Goal: Transaction & Acquisition: Purchase product/service

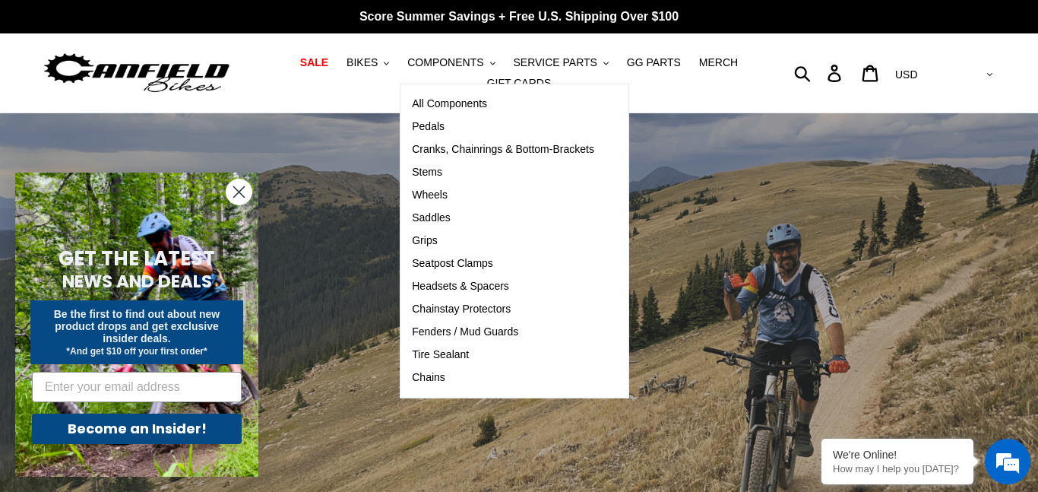
click at [238, 188] on circle "Close dialog" at bounding box center [239, 191] width 25 height 25
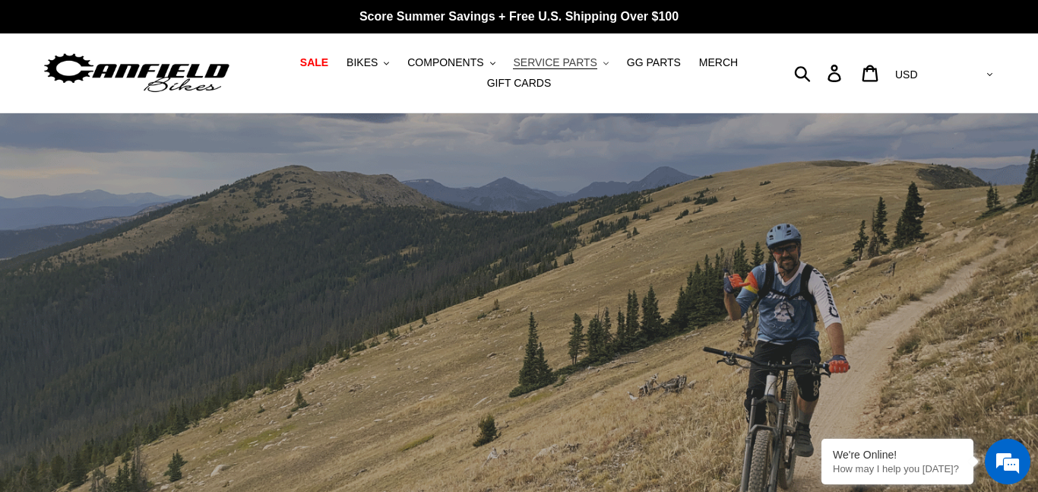
click at [548, 66] on span "SERVICE PARTS" at bounding box center [555, 62] width 84 height 13
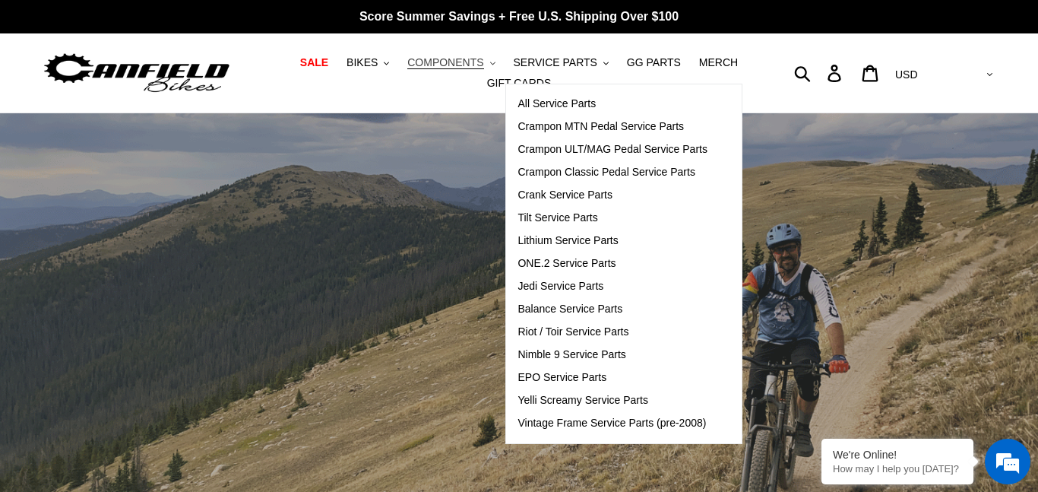
click at [457, 65] on span "COMPONENTS" at bounding box center [445, 62] width 76 height 13
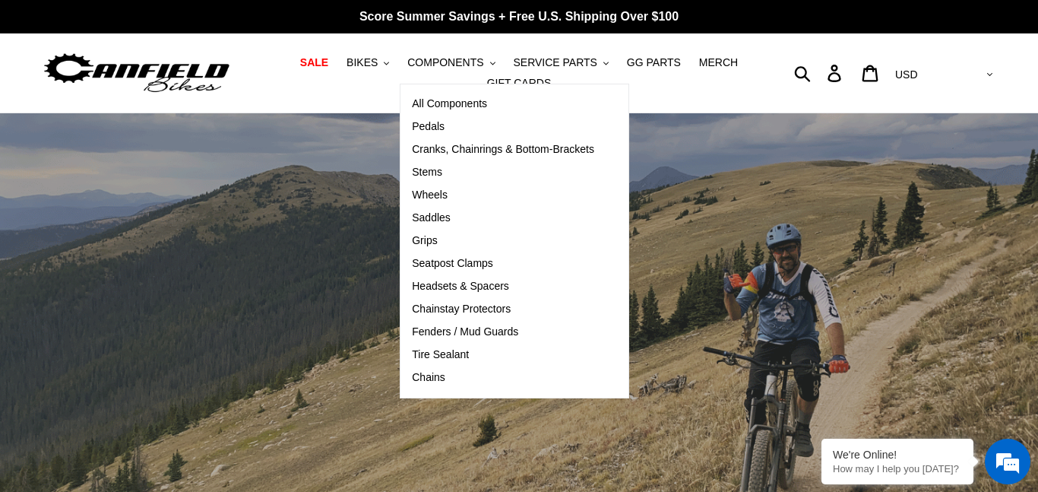
click at [352, 164] on div "slideshow" at bounding box center [519, 355] width 1038 height 484
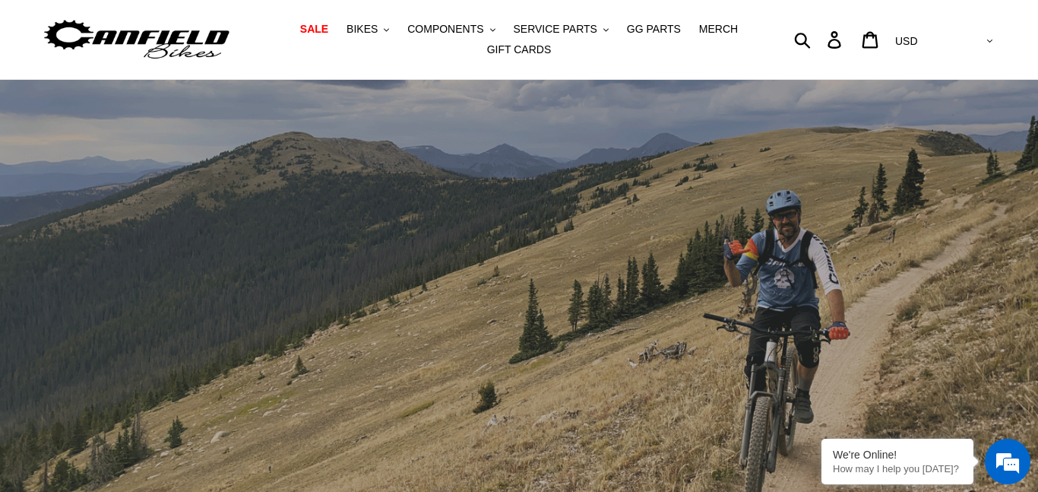
scroll to position [25, 0]
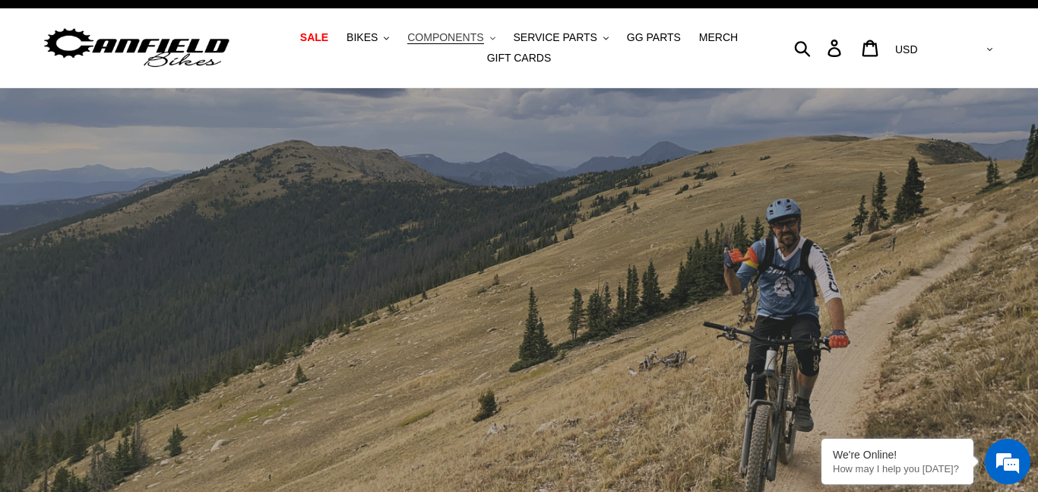
click at [442, 36] on span "COMPONENTS" at bounding box center [445, 37] width 76 height 13
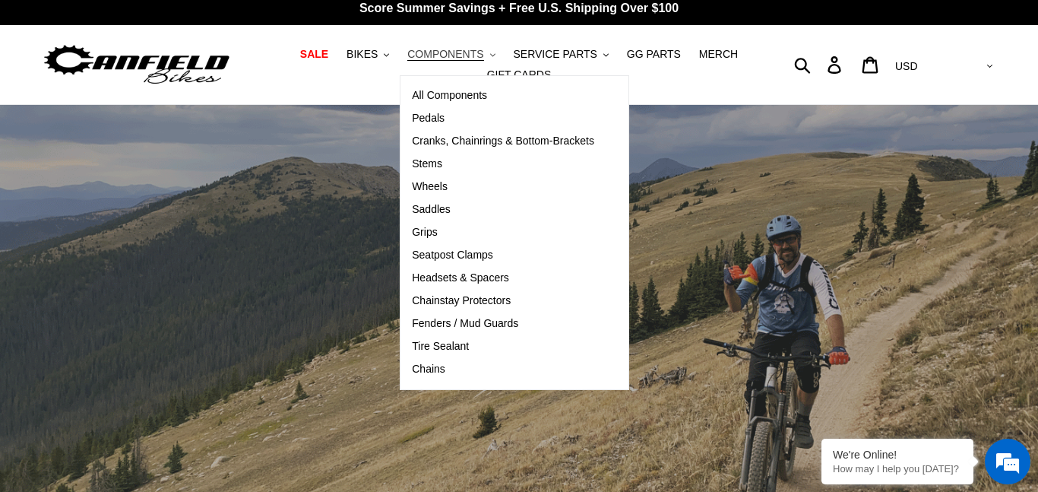
scroll to position [0, 0]
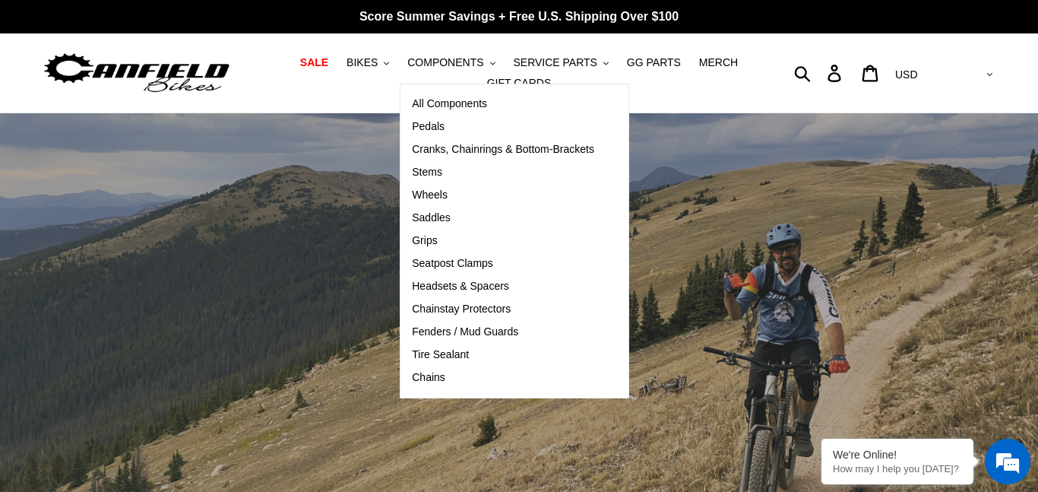
click at [661, 103] on nav "SALE BIKES .cls-1{fill:#231f20} SHOP ALL BIKES SHOP DEMO BIKES - On SALE Now! J…" at bounding box center [518, 72] width 477 height 79
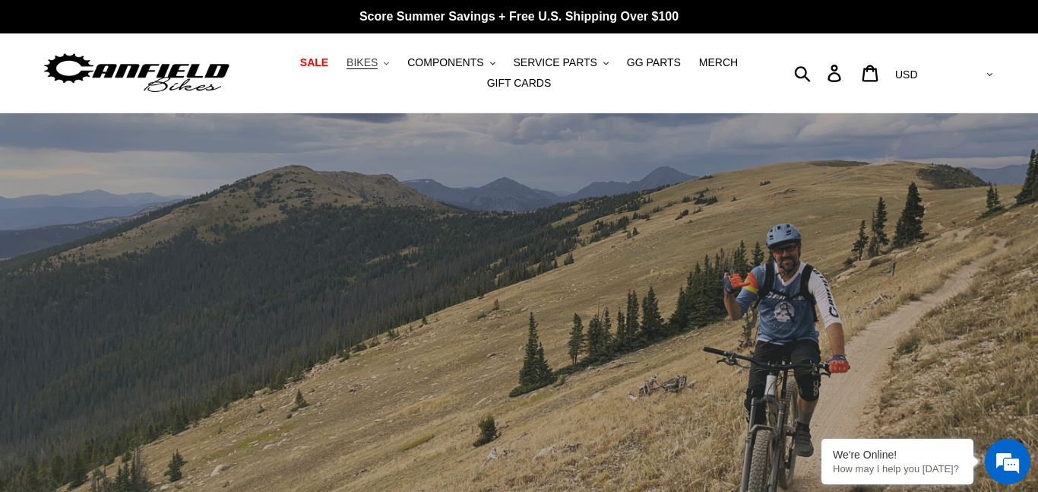
click at [373, 66] on span "BIKES" at bounding box center [362, 62] width 31 height 13
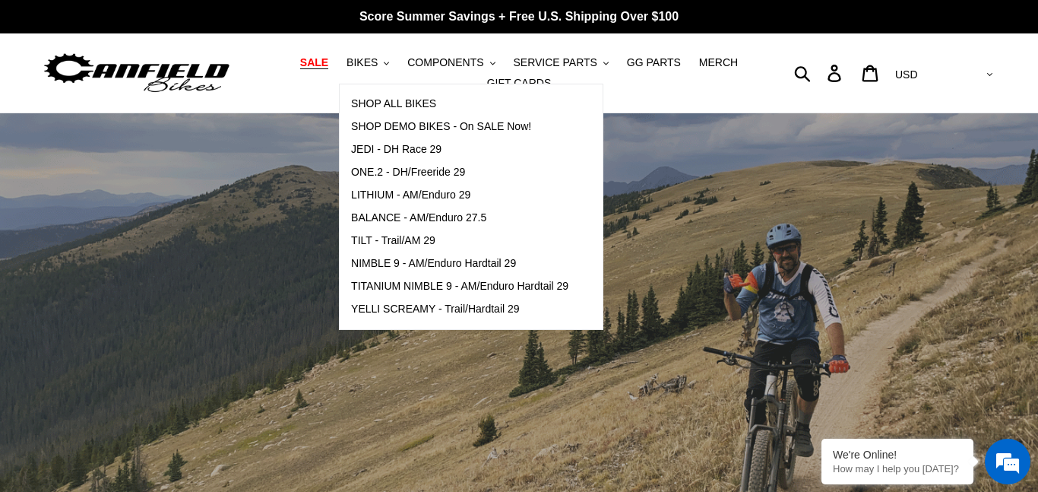
click at [328, 62] on span "SALE" at bounding box center [314, 62] width 28 height 13
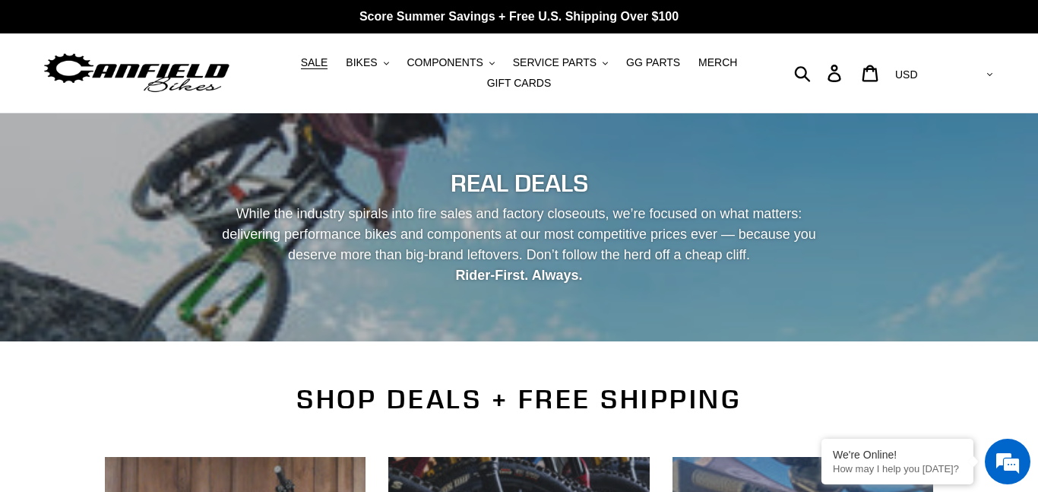
scroll to position [429, 0]
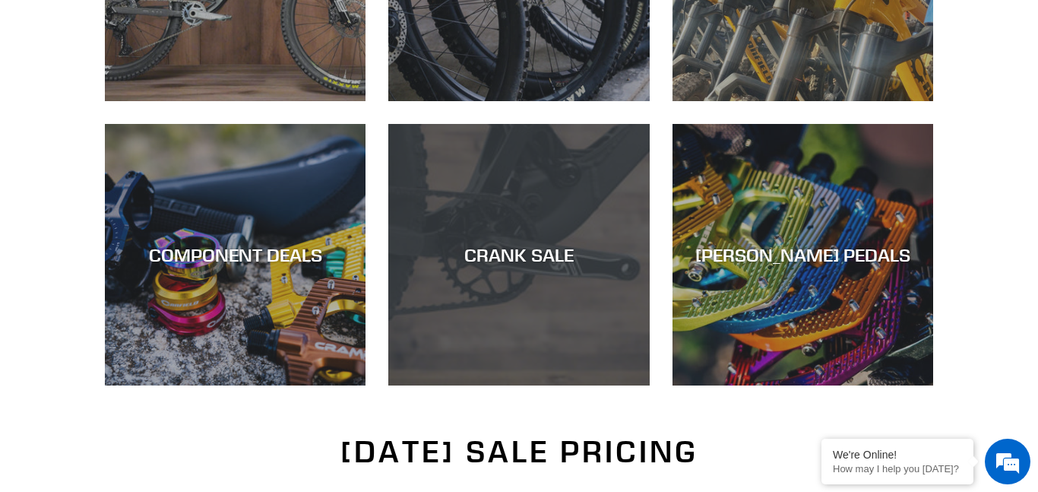
scroll to position [0, 0]
